Goal: Task Accomplishment & Management: Complete application form

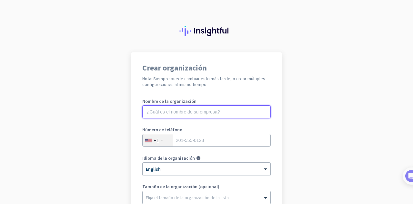
click at [174, 114] on input "text" at bounding box center [206, 111] width 128 height 13
type input "iQ"
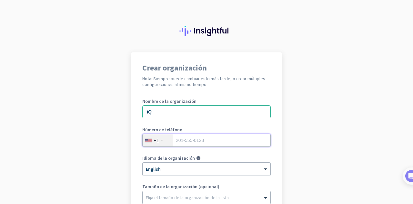
click at [180, 142] on input "tel" at bounding box center [206, 140] width 128 height 13
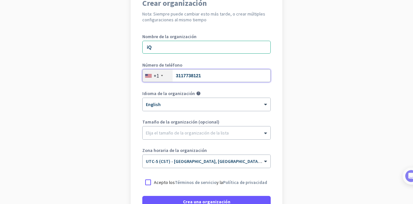
type input "3117738121"
click at [159, 76] on div "+1" at bounding box center [158, 75] width 30 height 12
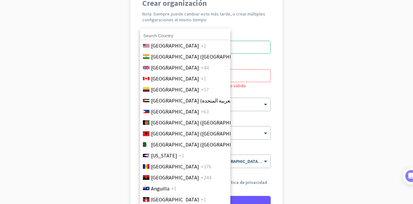
drag, startPoint x: 159, startPoint y: 86, endPoint x: 197, endPoint y: 115, distance: 47.9
click at [159, 86] on span "[GEOGRAPHIC_DATA]" at bounding box center [175, 89] width 48 height 8
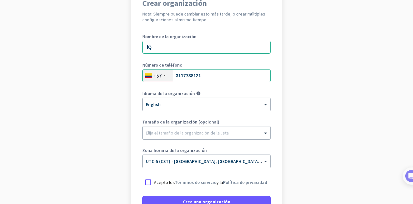
click at [196, 103] on div at bounding box center [207, 101] width 128 height 5
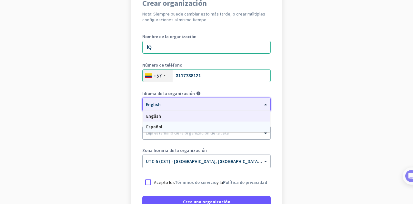
click at [174, 126] on div "Español" at bounding box center [206, 126] width 127 height 11
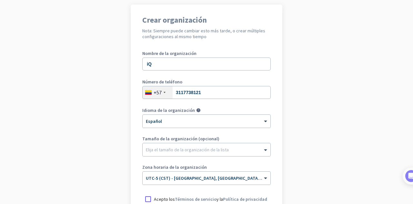
scroll to position [128, 0]
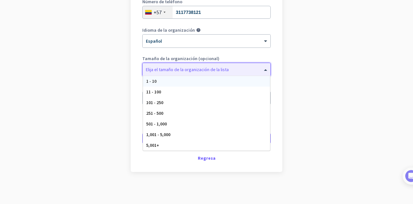
click at [173, 71] on div "Elija el tamaño de la organización de la lista" at bounding box center [187, 69] width 83 height 6
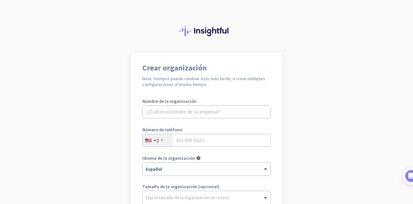
scroll to position [32, 0]
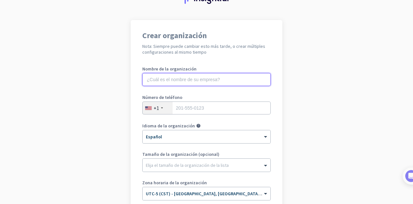
click at [180, 82] on input "text" at bounding box center [206, 79] width 128 height 13
type input "I"
type input "iQ"
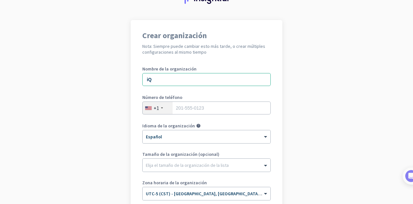
click at [148, 104] on div "+1" at bounding box center [158, 108] width 30 height 12
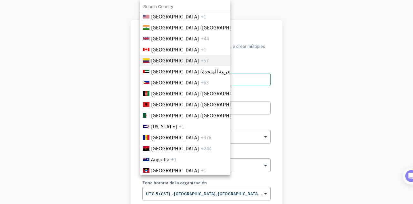
click at [158, 62] on span "[GEOGRAPHIC_DATA]" at bounding box center [175, 60] width 48 height 8
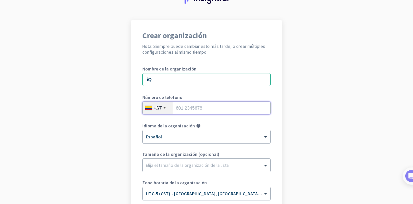
click at [175, 105] on input "tel" at bounding box center [206, 107] width 128 height 13
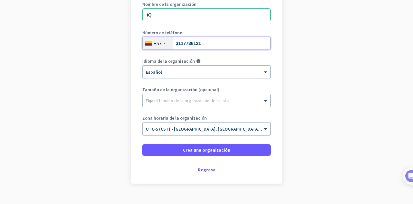
type input "3117738121"
click at [191, 100] on div at bounding box center [207, 98] width 128 height 6
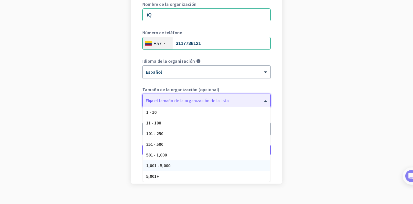
click at [183, 164] on div "1,001 - 5,000" at bounding box center [206, 165] width 127 height 11
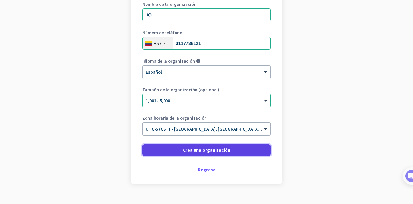
click at [226, 152] on span "Crea una organización" at bounding box center [206, 149] width 47 height 6
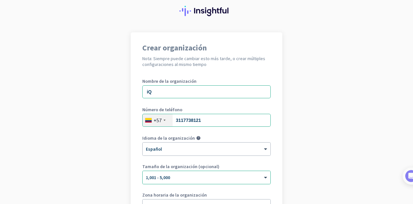
scroll to position [0, 0]
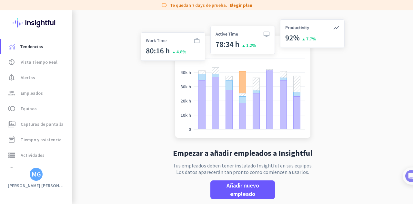
click at [356, 106] on app-no-employees "Empezar a añadir empleados a Insightful Tus empleados deben tener instalado Ins…" at bounding box center [242, 112] width 341 height 204
click at [43, 93] on span "group Empleados" at bounding box center [36, 93] width 61 height 8
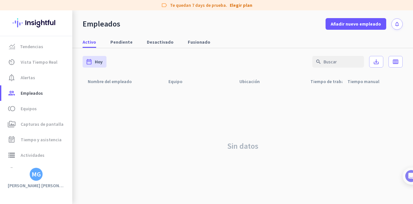
click at [149, 118] on div "Sin datos" at bounding box center [243, 145] width 320 height 117
click at [36, 46] on span "Tendencias" at bounding box center [31, 47] width 23 height 8
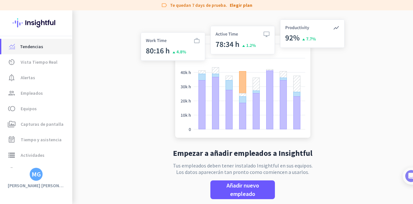
scroll to position [10, 0]
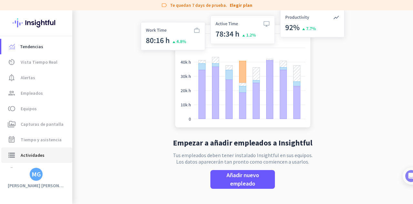
click at [37, 157] on span "Actividades" at bounding box center [33, 155] width 24 height 8
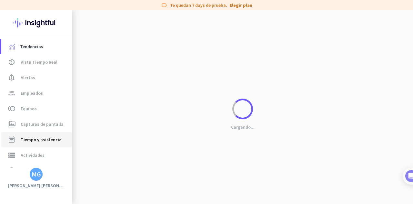
click at [40, 139] on span "Tiempo y asistencia" at bounding box center [41, 139] width 41 height 8
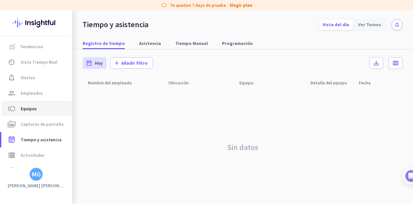
click at [39, 110] on span "toll Equipos" at bounding box center [36, 109] width 61 height 8
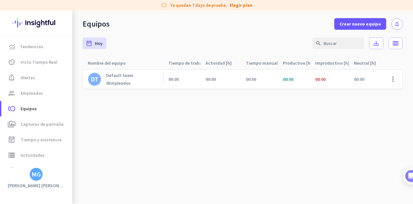
drag, startPoint x: 142, startPoint y: 144, endPoint x: 252, endPoint y: 68, distance: 133.1
click at [142, 144] on cdk-virtual-scroll-viewport "DT Default team 0 Empleados 00:00 00:00 00:00 00:00 00:00 00:00 00:00 00:00 0% …" at bounding box center [243, 136] width 320 height 134
click at [354, 136] on cdk-virtual-scroll-viewport "DT Default team 0 Empleados 00:00 00:00 00:00 00:00 00:00 00:00 00:00 00:00 0% …" at bounding box center [243, 136] width 320 height 134
click at [361, 120] on cdk-virtual-scroll-viewport "DT Default team 0 Empleados 00:00 00:00 00:00 00:00 00:00 00:00 00:00 00:00 0% …" at bounding box center [243, 136] width 320 height 134
click at [181, 129] on cdk-virtual-scroll-viewport "DT Default team 0 Empleados 00:00 00:00 00:00 00:00 00:00 00:00 00:00 00:00 0% …" at bounding box center [243, 136] width 320 height 134
